Goal: Task Accomplishment & Management: Manage account settings

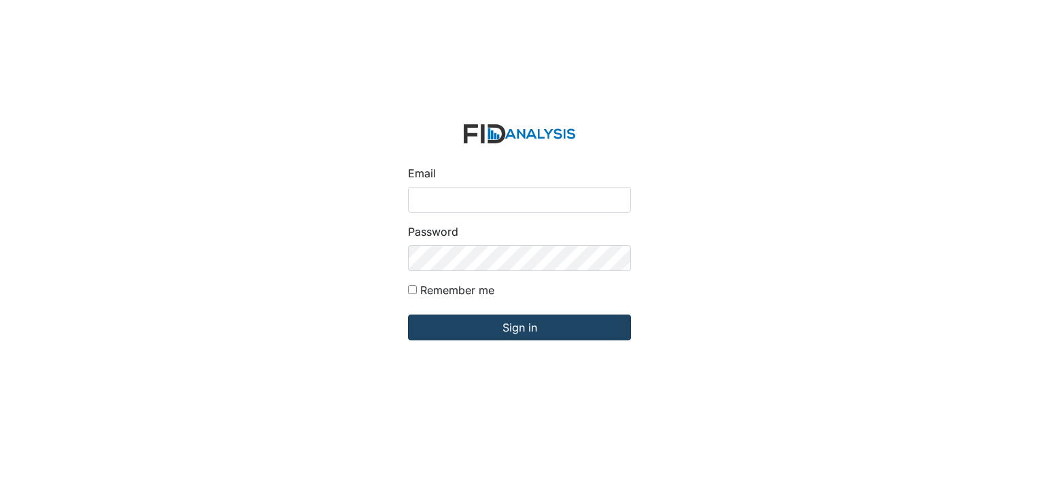
type input "[PERSON_NAME][EMAIL_ADDRESS][DOMAIN_NAME]"
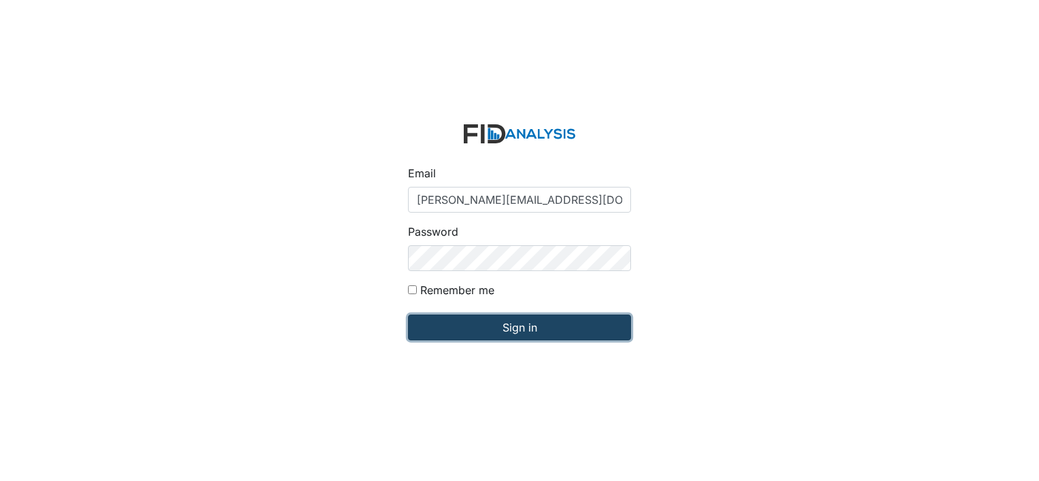
click at [526, 328] on input "Sign in" at bounding box center [519, 328] width 223 height 26
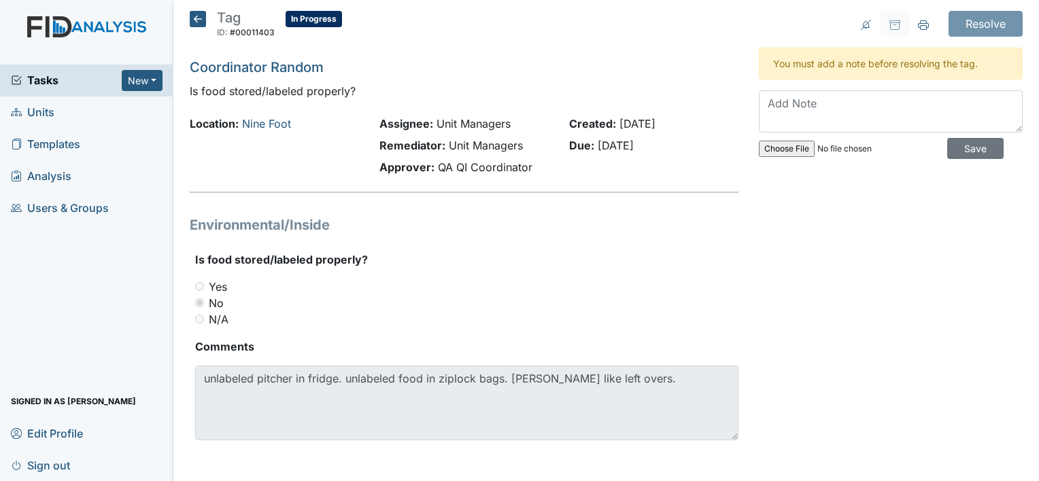
click at [196, 17] on icon at bounding box center [198, 19] width 16 height 16
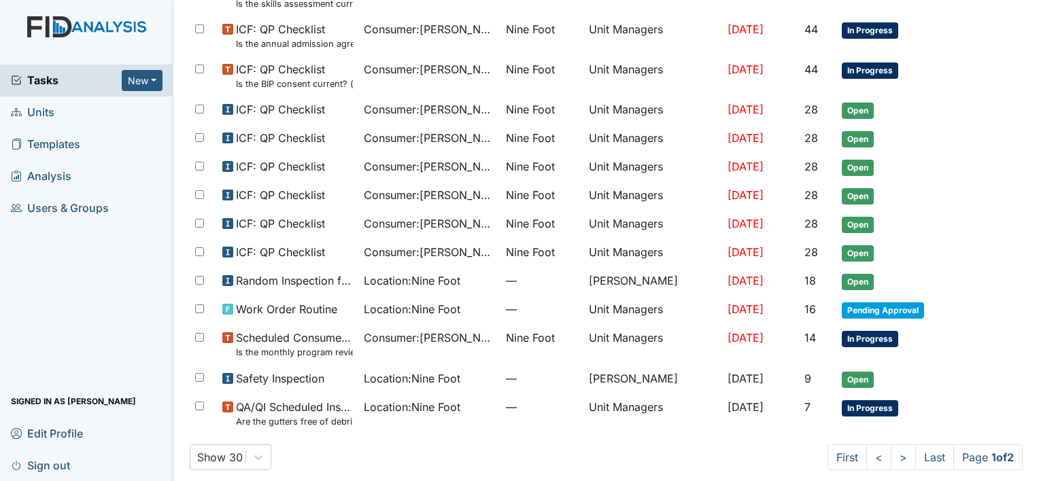
scroll to position [775, 0]
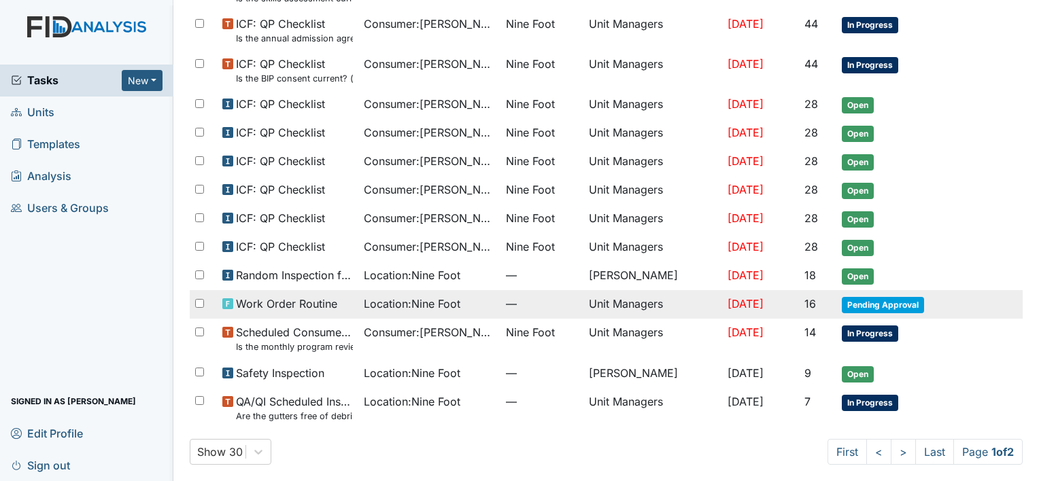
click at [444, 300] on span "Location : Nine Foot" at bounding box center [412, 304] width 97 height 16
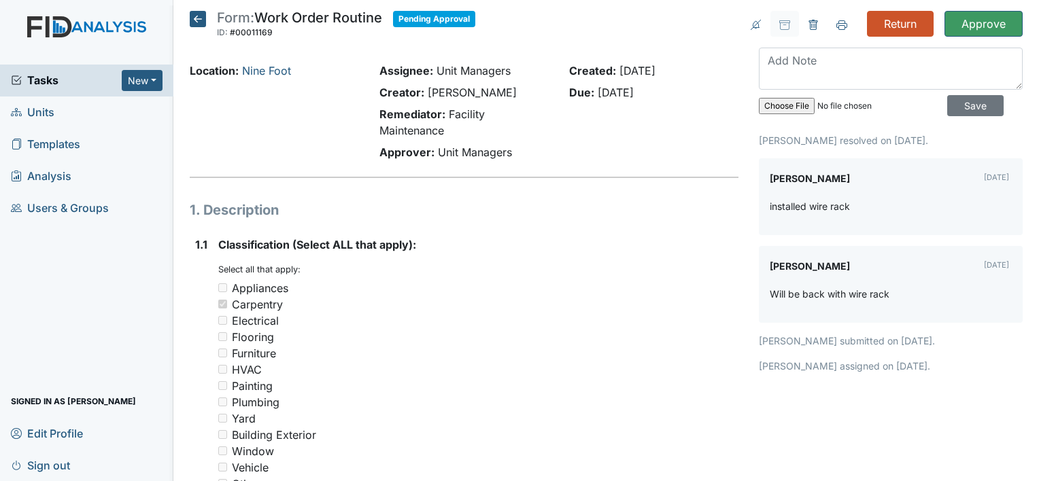
click at [198, 16] on icon at bounding box center [198, 19] width 16 height 16
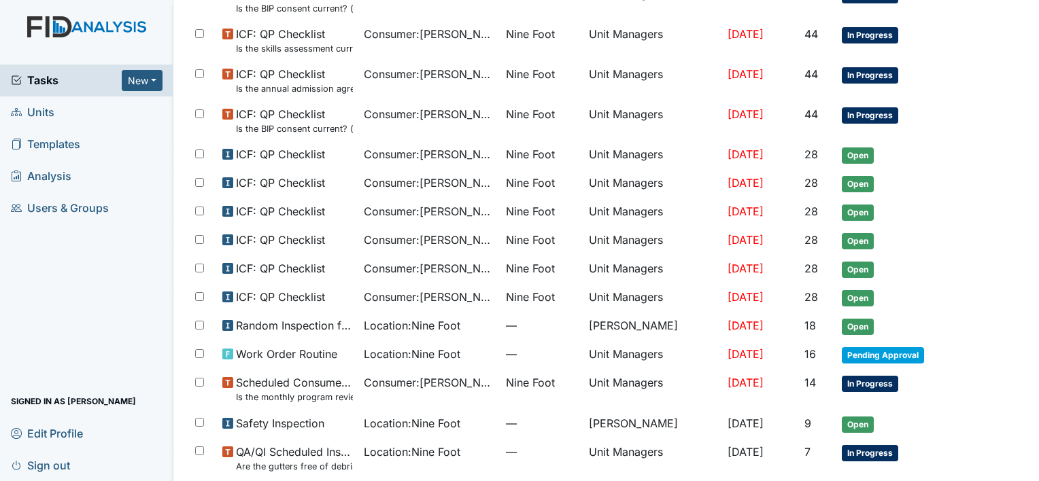
scroll to position [775, 0]
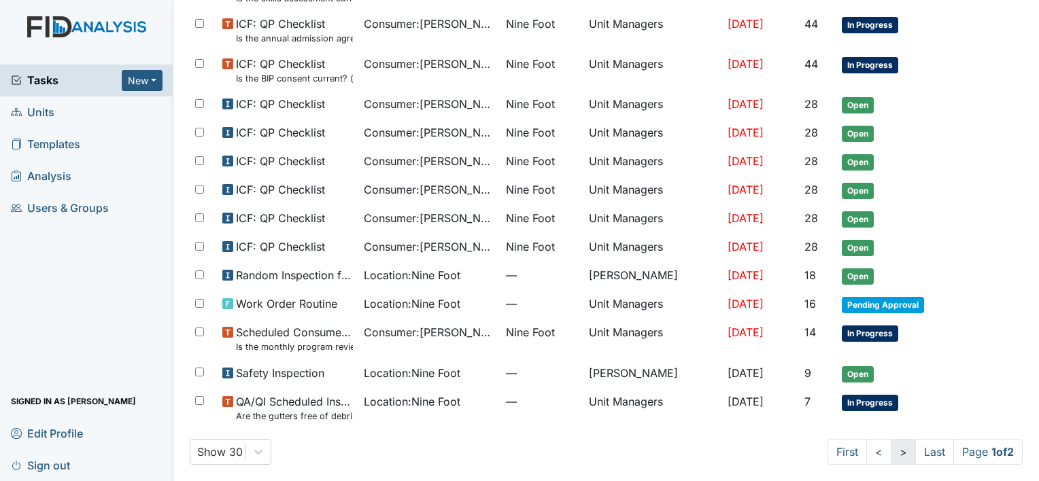
click at [891, 446] on link ">" at bounding box center [903, 452] width 25 height 26
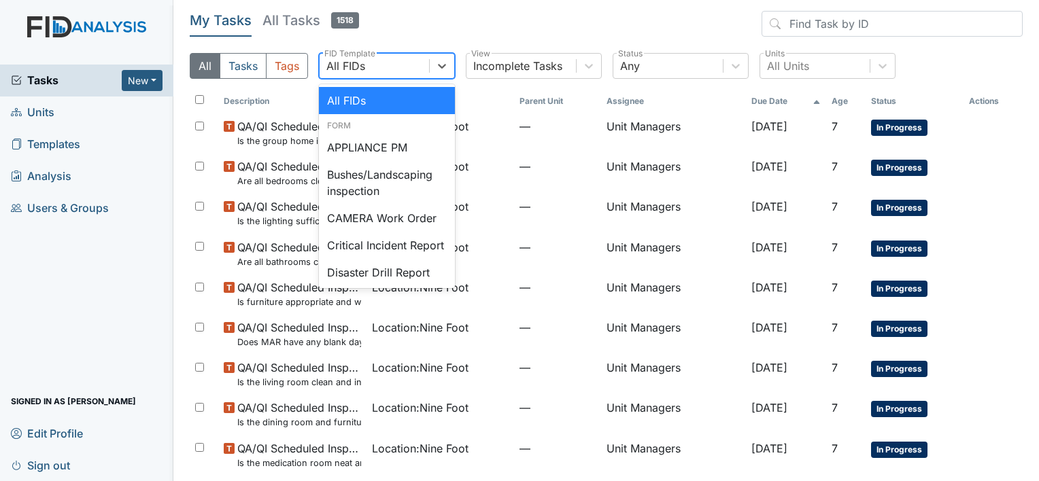
click at [358, 67] on div "All FIDs" at bounding box center [345, 66] width 39 height 16
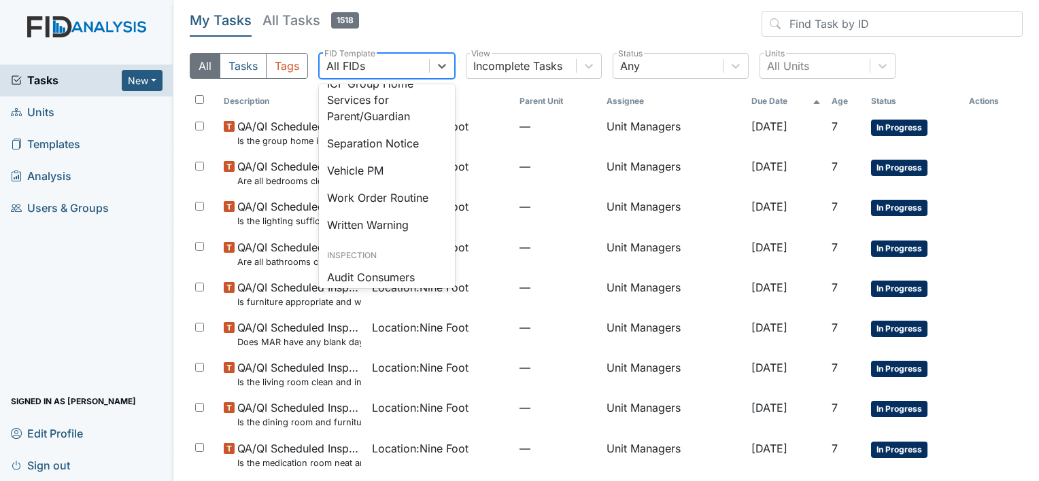
scroll to position [589, 0]
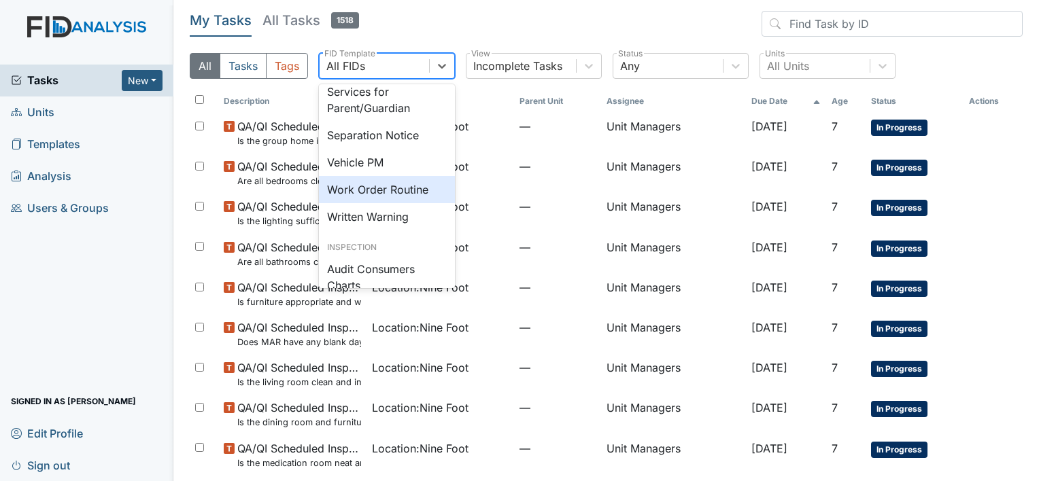
click at [374, 203] on div "Work Order Routine" at bounding box center [387, 189] width 136 height 27
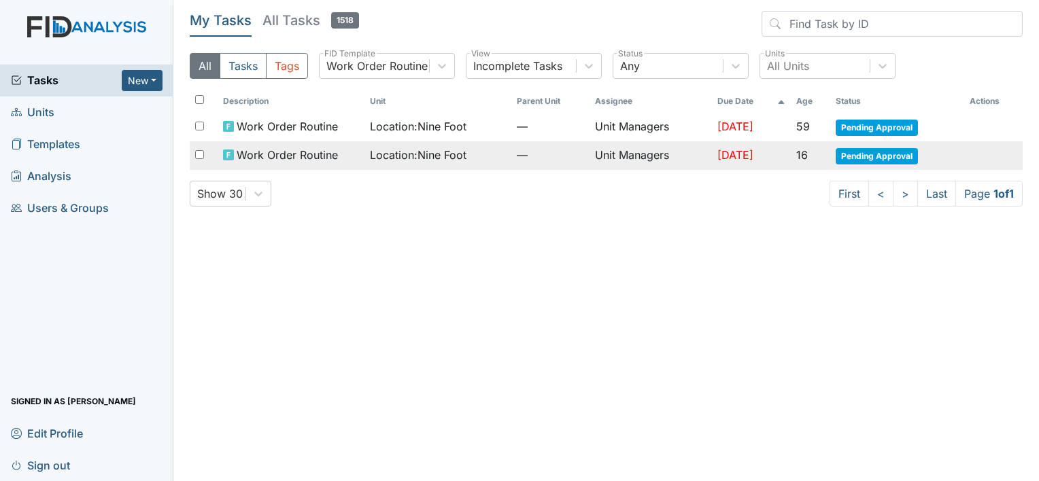
click at [449, 155] on span "Location : Nine Foot" at bounding box center [418, 155] width 97 height 16
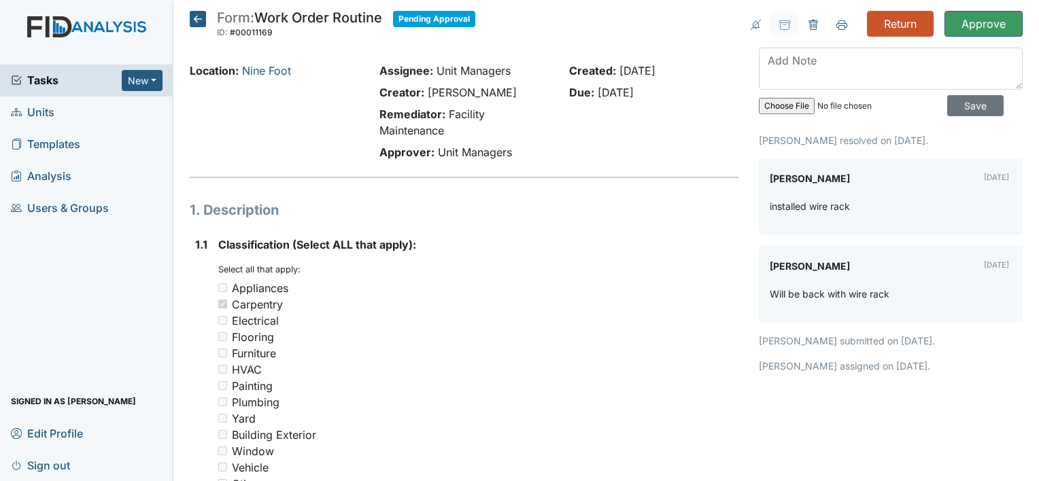
click at [199, 21] on icon at bounding box center [198, 19] width 16 height 16
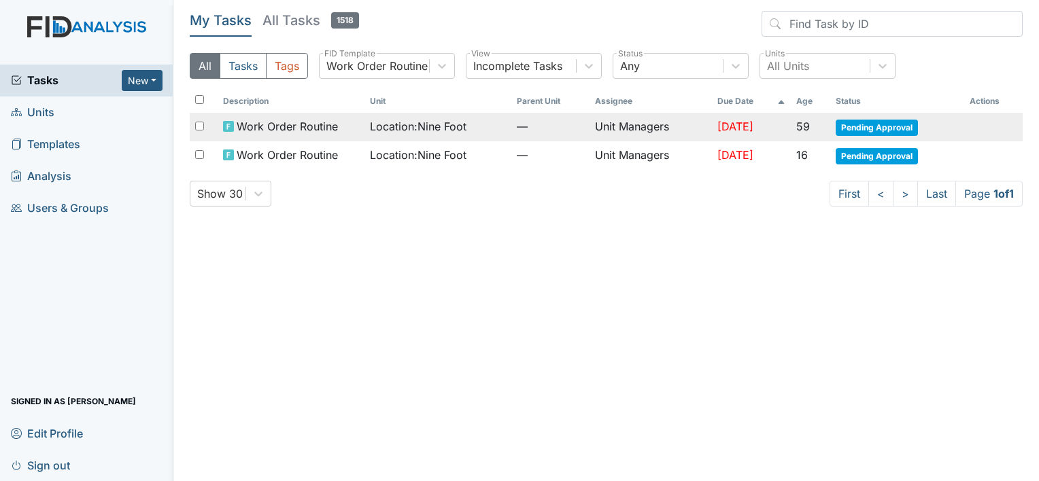
click at [402, 125] on span "Location : Nine Foot" at bounding box center [418, 126] width 97 height 16
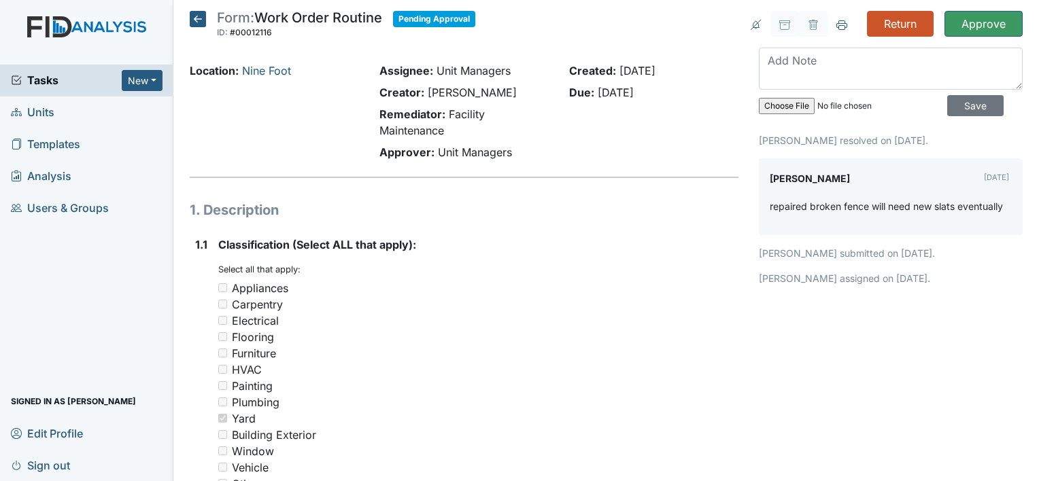
click at [194, 18] on icon at bounding box center [198, 19] width 16 height 16
